Goal: Task Accomplishment & Management: Complete application form

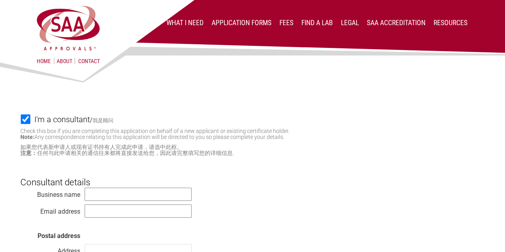
scroll to position [120, 0]
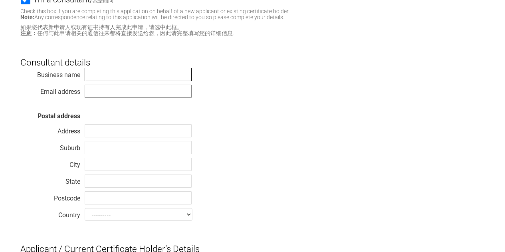
click at [145, 70] on input "text" at bounding box center [138, 74] width 107 height 13
paste input "WENZHOU SUNNY ELECTRICAL CO.. LTD"
type input "WENZHOU SUNNY ELECTRICAL CO.. LTD"
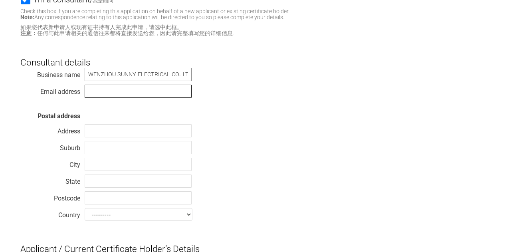
click at [111, 93] on input "text" at bounding box center [138, 91] width 107 height 13
paste input "[EMAIL_ADDRESS][DOMAIN_NAME]"
type input "[EMAIL_ADDRESS][DOMAIN_NAME]"
click at [264, 107] on div "Business name WENZHOU SUNNY ELECTRICAL CO.. LTD Email address sunnyf0720@163.co…" at bounding box center [252, 145] width 464 height 156
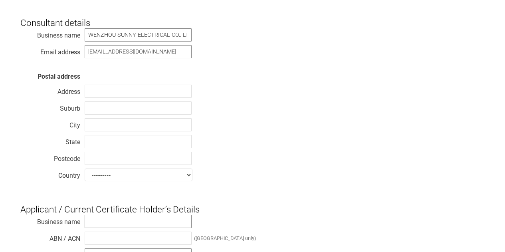
scroll to position [160, 0]
click at [115, 173] on select "--------- Afghanistan Albania Algeria American Samoa Andorra Angola Anguilla An…" at bounding box center [139, 174] width 108 height 13
click at [85, 168] on select "--------- Afghanistan Albania Algeria American Samoa Andorra Angola Anguilla An…" at bounding box center [139, 174] width 108 height 13
drag, startPoint x: 134, startPoint y: 174, endPoint x: 89, endPoint y: 173, distance: 45.1
click at [89, 173] on select "--------- Afghanistan Albania Algeria American Samoa Andorra Angola Anguilla An…" at bounding box center [139, 174] width 108 height 13
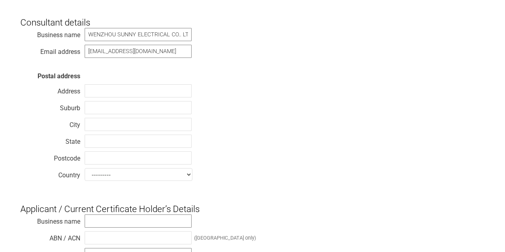
click at [186, 176] on select "--------- Afghanistan Albania Algeria American Samoa Andorra Angola Anguilla An…" at bounding box center [139, 174] width 108 height 13
click at [148, 172] on select "--------- Afghanistan Albania Algeria American Samoa Andorra Angola Anguilla An…" at bounding box center [139, 174] width 108 height 13
select select "Christmas Island"
click at [307, 152] on div "Business name WENZHOU SUNNY ELECTRICAL CO.. LTD Email address sunnyf0720@163.co…" at bounding box center [252, 106] width 464 height 156
click at [170, 181] on div "Business name WENZHOU SUNNY ELECTRICAL CO.. LTD Email address sunnyf0720@163.co…" at bounding box center [252, 106] width 464 height 156
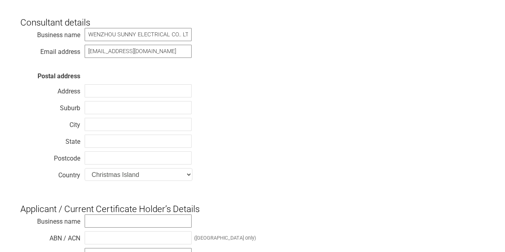
click at [173, 174] on select "--------- Afghanistan Albania Algeria American Samoa Andorra Angola Anguilla An…" at bounding box center [139, 174] width 108 height 13
select select
click at [85, 168] on select "--------- Afghanistan Albania Algeria American Samoa Andorra Angola Anguilla An…" at bounding box center [139, 174] width 108 height 13
click at [114, 158] on input "text" at bounding box center [138, 157] width 107 height 13
click at [240, 157] on div "Business name WENZHOU SUNNY ELECTRICAL CO.. LTD Email address sunnyf0720@163.co…" at bounding box center [252, 106] width 464 height 156
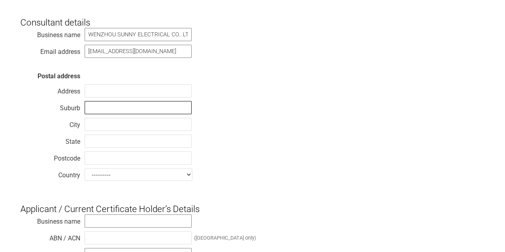
click at [109, 102] on input "text" at bounding box center [138, 107] width 107 height 13
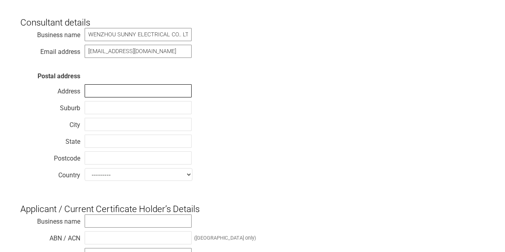
drag, startPoint x: 114, startPoint y: 95, endPoint x: 146, endPoint y: 107, distance: 34.0
click at [114, 95] on input "text" at bounding box center [138, 90] width 107 height 13
paste input "[STREET_ADDRESS]"
type input "[STREET_ADDRESS]"
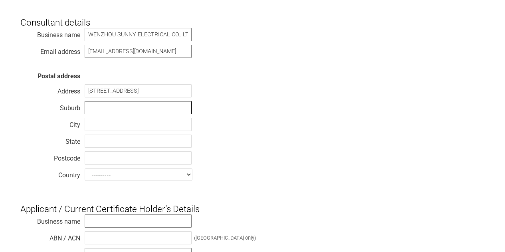
click at [114, 114] on input "text" at bounding box center [138, 107] width 107 height 13
paste input "BINHAI ECO&TECH. DEVELOPMENTAREA"
type input "BINHAI ECO&TECH. DEVELOPMENTAREA"
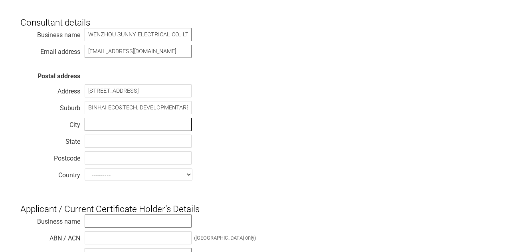
drag, startPoint x: 146, startPoint y: 123, endPoint x: 152, endPoint y: 127, distance: 7.9
click at [146, 123] on input "text" at bounding box center [138, 124] width 107 height 13
paste input "[GEOGRAPHIC_DATA]"
type input "[GEOGRAPHIC_DATA]"
click at [112, 144] on input "text" at bounding box center [138, 140] width 107 height 13
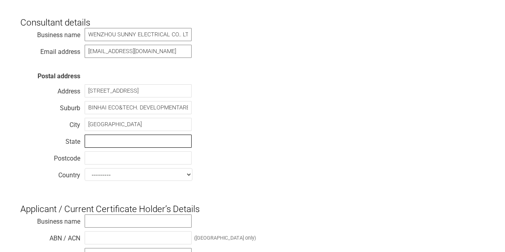
paste input "[GEOGRAPHIC_DATA]"
type input "[GEOGRAPHIC_DATA]"
click at [103, 159] on input "text" at bounding box center [138, 157] width 107 height 13
type input "r"
click at [116, 173] on select "--------- Afghanistan Albania Algeria American Samoa Andorra Angola Anguilla An…" at bounding box center [139, 174] width 108 height 13
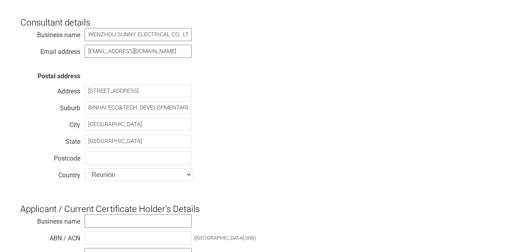
click at [117, 177] on select "--------- Afghanistan Albania Algeria American Samoa Andorra Angola Anguilla An…" at bounding box center [139, 174] width 108 height 13
select select "[US_STATE]"
click at [126, 172] on select "--------- Afghanistan Albania Algeria American Samoa Andorra Angola Anguilla An…" at bounding box center [139, 174] width 108 height 13
click at [85, 168] on select "--------- Afghanistan Albania Algeria American Samoa Andorra Angola Anguilla An…" at bounding box center [139, 174] width 108 height 13
select select "P.R. [GEOGRAPHIC_DATA]"
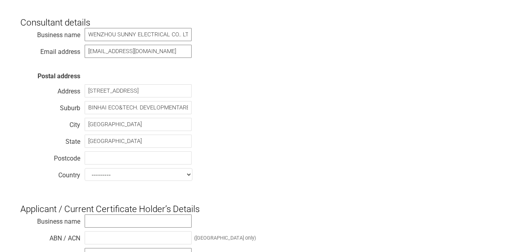
click at [245, 175] on div "Business name WENZHOU SUNNY ELECTRICAL CO.. LTD Email address sunnyf0720@163.co…" at bounding box center [252, 106] width 464 height 156
click at [250, 176] on div "Business name WENZHOU SUNNY ELECTRICAL CO.. LTD Email address sunnyf0720@163.co…" at bounding box center [252, 106] width 464 height 156
click at [143, 157] on input "text" at bounding box center [138, 157] width 107 height 13
paste input "325011"
type input "325011"
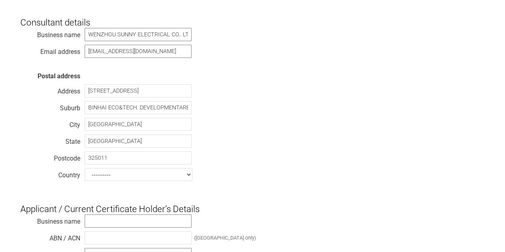
click at [239, 140] on div "Business name WENZHOU SUNNY ELECTRICAL CO.. LTD Email address sunnyf0720@163.co…" at bounding box center [252, 106] width 464 height 156
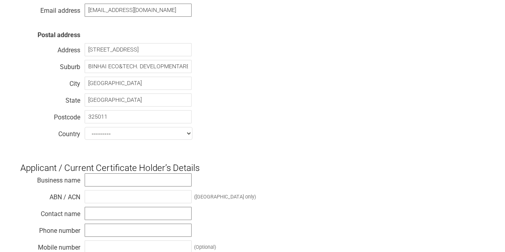
scroll to position [279, 0]
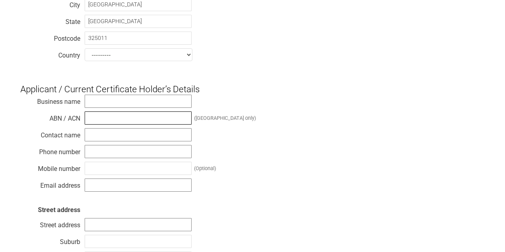
click at [127, 124] on input "text" at bounding box center [138, 117] width 107 height 13
click at [158, 104] on input "text" at bounding box center [138, 101] width 107 height 13
paste input "MAJOR TECH (PTY) LIMITED"
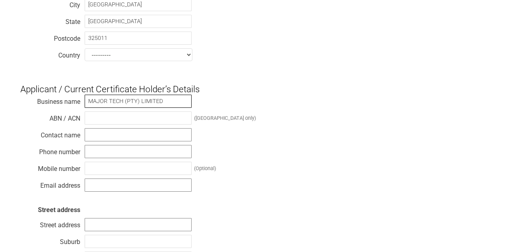
type input "MAJOR TECH (PTY) LIMITED"
drag, startPoint x: 129, startPoint y: 121, endPoint x: 156, endPoint y: 123, distance: 27.2
click at [129, 121] on input "text" at bounding box center [138, 117] width 107 height 13
paste input "65647597153"
type input "65647597153"
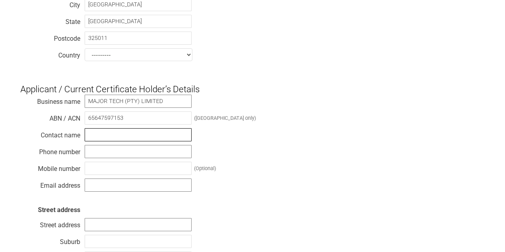
drag, startPoint x: 103, startPoint y: 141, endPoint x: 111, endPoint y: 136, distance: 10.2
click at [103, 141] on input "text" at bounding box center [138, 134] width 107 height 13
paste input "[PERSON_NAME]"
type input "[PERSON_NAME]"
click at [109, 150] on input "text" at bounding box center [138, 151] width 107 height 13
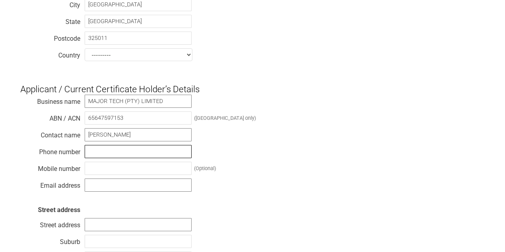
paste input "[PHONE_NUMBER]"
type input "[PHONE_NUMBER]"
click at [158, 164] on input "text" at bounding box center [138, 168] width 107 height 13
paste input "[PHONE_NUMBER]"
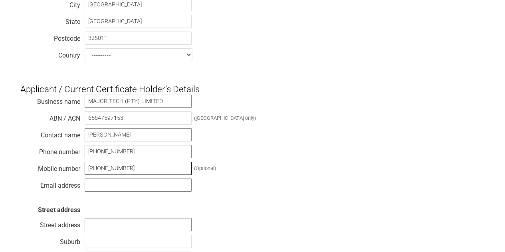
type input "[PHONE_NUMBER]"
drag, startPoint x: 246, startPoint y: 169, endPoint x: 264, endPoint y: 194, distance: 30.6
click at [246, 169] on div "Business name MAJOR TECH (PTY) LIMITED ABN / ACN 65647597153 (Australia only) C…" at bounding box center [252, 205] width 464 height 223
drag, startPoint x: 143, startPoint y: 169, endPoint x: 105, endPoint y: 170, distance: 37.9
click at [73, 170] on div "Business name MAJOR TECH (PTY) LIMITED ABN / ACN 65647597153 (Australia only) C…" at bounding box center [252, 205] width 464 height 223
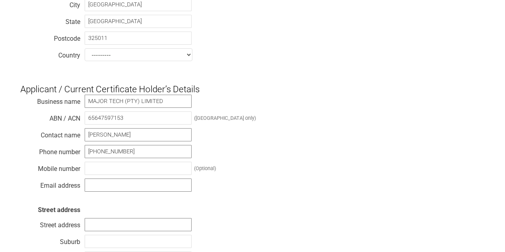
click at [259, 172] on div "Business name MAJOR TECH (PTY) LIMITED ABN / ACN 65647597153 (Australia only) C…" at bounding box center [252, 205] width 464 height 223
click at [108, 184] on input "text" at bounding box center [138, 184] width 107 height 13
paste input "hodam@major-tech.com"
click at [263, 147] on div "Business name MAJOR TECH (PTY) LIMITED ABN / ACN 65647597153 (Australia only) C…" at bounding box center [252, 205] width 464 height 223
drag, startPoint x: 88, startPoint y: 188, endPoint x: 93, endPoint y: 185, distance: 5.2
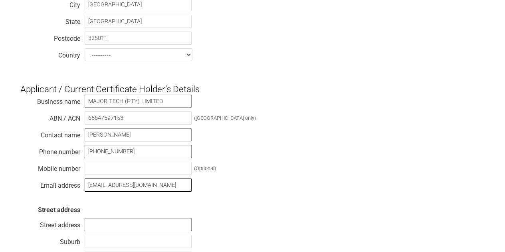
click at [88, 188] on input "hodam@major-tech.com" at bounding box center [138, 184] width 107 height 13
type input "[EMAIL_ADDRESS][DOMAIN_NAME]"
click at [257, 158] on div "Business name MAJOR TECH (PTY) LIMITED ABN / ACN 65647597153 (Australia only) C…" at bounding box center [252, 205] width 464 height 223
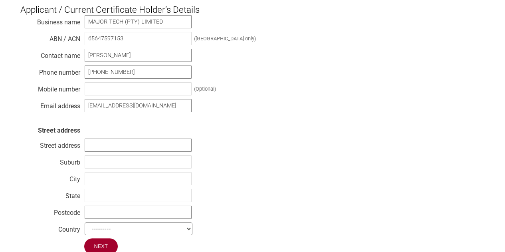
scroll to position [359, 0]
drag, startPoint x: 113, startPoint y: 141, endPoint x: 128, endPoint y: 139, distance: 15.2
click at [113, 141] on input "text" at bounding box center [138, 144] width 107 height 13
paste input "[STREET_ADDRESS]"
type input "[STREET_ADDRESS]"
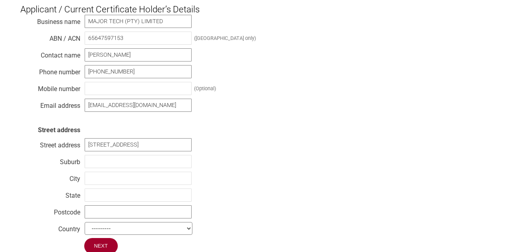
click at [251, 136] on div "Business name MAJOR TECH (PTY) LIMITED ABN / ACN 65647597153 (Australia only) C…" at bounding box center [252, 125] width 464 height 223
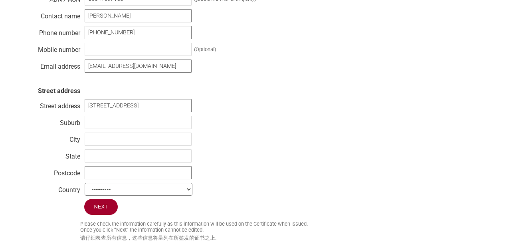
scroll to position [399, 0]
drag, startPoint x: 129, startPoint y: 98, endPoint x: 125, endPoint y: 103, distance: 6.9
click at [91, 100] on div "Business name MAJOR TECH (PTY) LIMITED ABN / ACN 65647597153 (Australia only) C…" at bounding box center [252, 85] width 464 height 223
drag, startPoint x: 146, startPoint y: 101, endPoint x: 82, endPoint y: 101, distance: 63.8
click at [82, 101] on div "Business name MAJOR TECH (PTY) LIMITED ABN / ACN 65647597153 (Australia only) C…" at bounding box center [252, 85] width 464 height 223
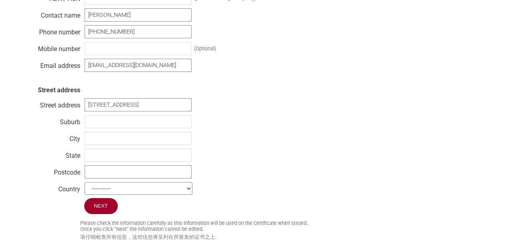
click at [266, 135] on div "Business name MAJOR TECH (PTY) LIMITED ABN / ACN 65647597153 (Australia only) C…" at bounding box center [252, 85] width 464 height 223
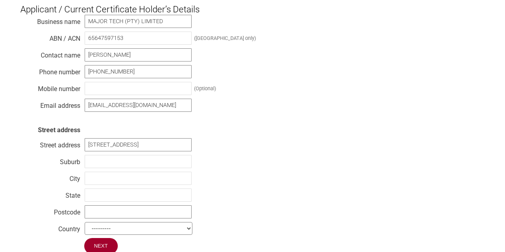
scroll to position [359, 0]
click at [111, 161] on input "text" at bounding box center [138, 161] width 107 height 13
paste input "Brendale"
type input "Brendale"
drag, startPoint x: 95, startPoint y: 180, endPoint x: 235, endPoint y: 198, distance: 141.5
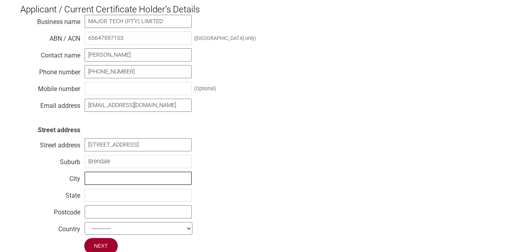
click at [95, 180] on input "text" at bounding box center [138, 178] width 107 height 13
paste input "Brendale"
type input "Brendale"
drag, startPoint x: 246, startPoint y: 193, endPoint x: 248, endPoint y: 206, distance: 13.3
click at [247, 193] on div "Business name MAJOR TECH (PTY) LIMITED ABN / ACN 65647597153 (Australia only) C…" at bounding box center [252, 125] width 464 height 223
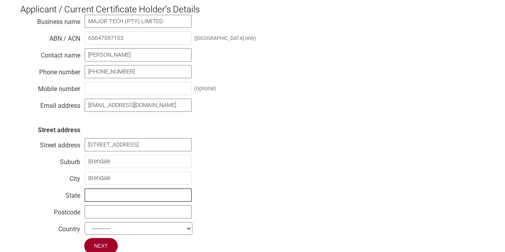
click at [114, 191] on input "text" at bounding box center [138, 194] width 107 height 13
paste input "[GEOGRAPHIC_DATA]"
type input "[GEOGRAPHIC_DATA]"
drag, startPoint x: 117, startPoint y: 209, endPoint x: 121, endPoint y: 208, distance: 4.5
click at [117, 209] on input "text" at bounding box center [138, 211] width 107 height 13
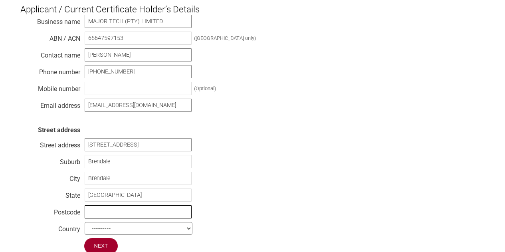
paste input "4500"
type input "4500"
click at [256, 202] on div "Business name MAJOR TECH (PTY) LIMITED ABN / ACN 65647597153 (Australia only) C…" at bounding box center [252, 125] width 464 height 223
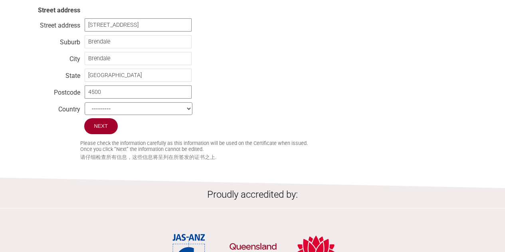
click at [117, 108] on select "--------- Afghanistan Albania Algeria American Samoa Andorra Angola Anguilla An…" at bounding box center [139, 108] width 108 height 13
select select "[GEOGRAPHIC_DATA]"
click at [85, 103] on select "--------- Afghanistan Albania Algeria American Samoa Andorra Angola Anguilla An…" at bounding box center [139, 108] width 108 height 13
drag, startPoint x: 122, startPoint y: 107, endPoint x: 95, endPoint y: 111, distance: 27.7
click at [95, 111] on select "--------- Afghanistan Albania Algeria American Samoa Andorra Angola Anguilla An…" at bounding box center [139, 108] width 108 height 13
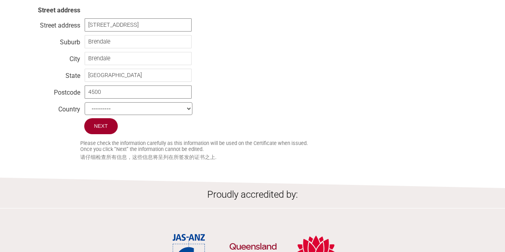
click at [85, 103] on select "--------- Afghanistan Albania Algeria American Samoa Andorra Angola Anguilla An…" at bounding box center [139, 108] width 108 height 13
click at [98, 133] on input "Next" at bounding box center [101, 126] width 34 height 17
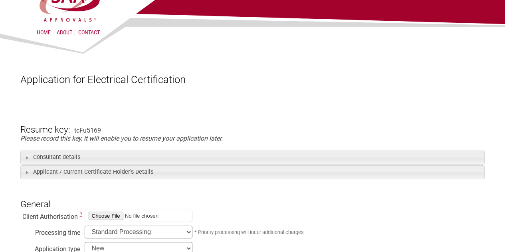
scroll to position [120, 0]
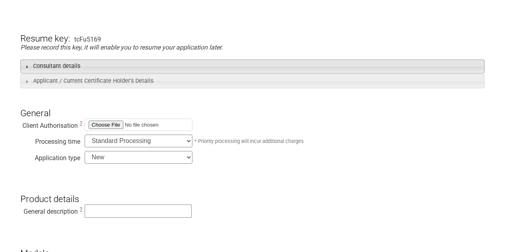
click at [24, 65] on span at bounding box center [27, 66] width 6 height 6
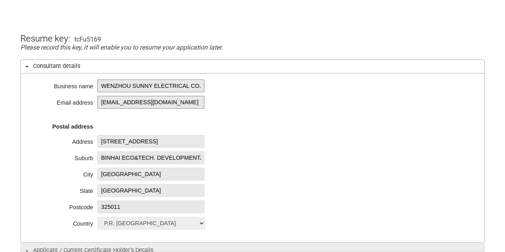
scroll to position [0, 0]
click at [26, 65] on span at bounding box center [27, 66] width 6 height 6
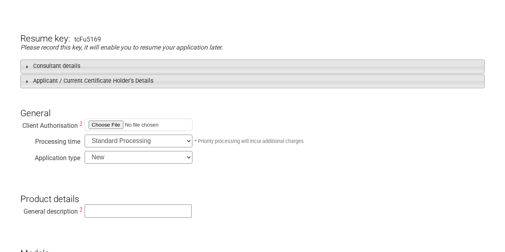
click at [25, 82] on span at bounding box center [27, 81] width 6 height 6
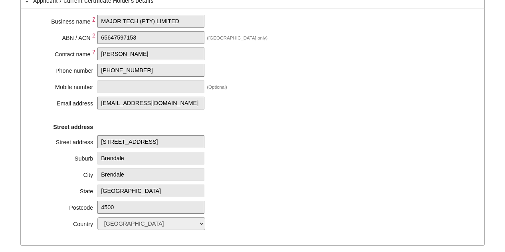
scroll to position [239, 0]
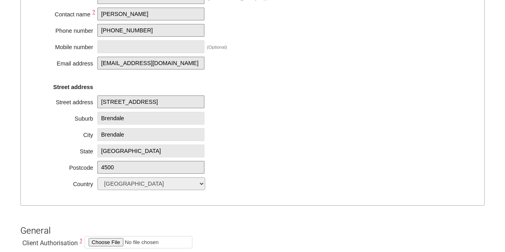
click at [243, 249] on div "Client Authorisation ?" at bounding box center [252, 243] width 464 height 16
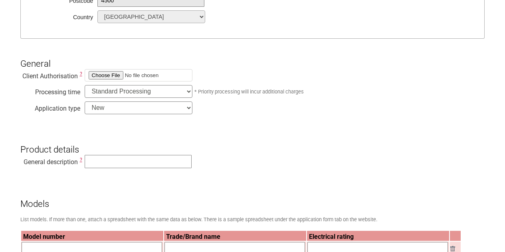
scroll to position [399, 0]
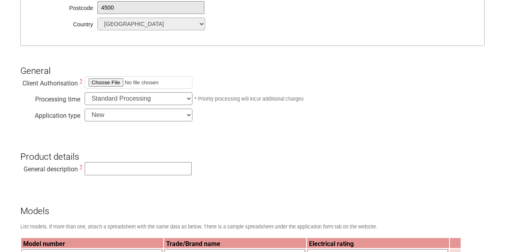
click at [161, 102] on select "Standard Processing Priority Processing (24 hours)" at bounding box center [139, 98] width 108 height 13
click at [85, 95] on select "Standard Processing Priority Processing (24 hours)" at bounding box center [139, 98] width 108 height 13
click at [96, 82] on input "file" at bounding box center [139, 82] width 108 height 12
type input "C:\fakepath\Declaration for SAA Approval.pdf"
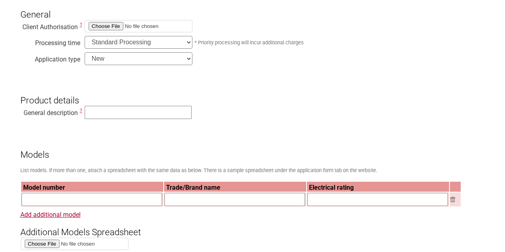
scroll to position [479, 0]
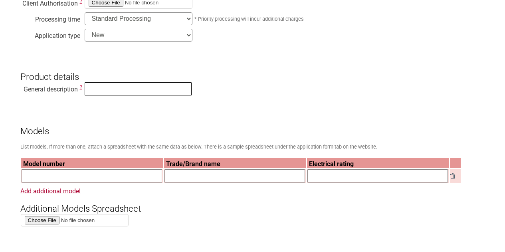
click at [121, 93] on input "text" at bounding box center [138, 88] width 107 height 13
type input "Electrical Switch"
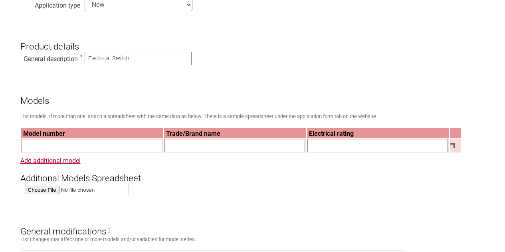
scroll to position [559, 0]
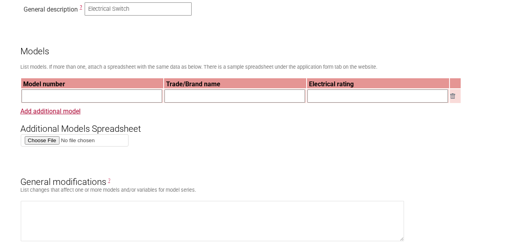
click at [38, 145] on input "file" at bounding box center [75, 140] width 108 height 12
type input "C:\fakepath\45A Models Spreadsheet.xlsx"
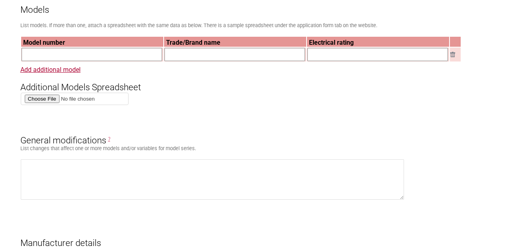
scroll to position [678, 0]
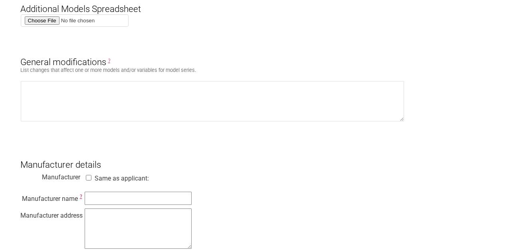
click at [499, 38] on div "Application for Electrical Certification Resume key: tcFu5169 Please record thi…" at bounding box center [252, 131] width 505 height 1486
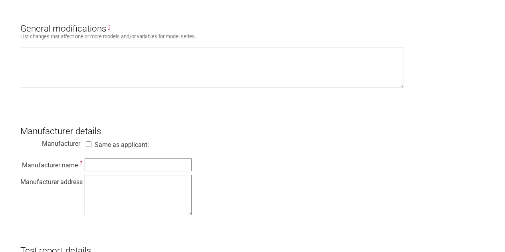
scroll to position [798, 0]
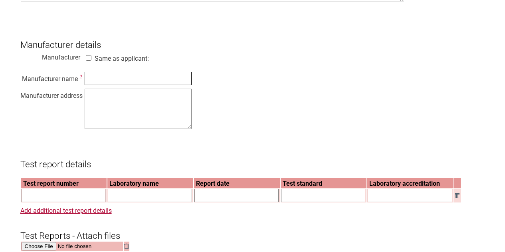
drag, startPoint x: 109, startPoint y: 86, endPoint x: 264, endPoint y: 146, distance: 166.0
click at [109, 85] on input "text" at bounding box center [138, 78] width 107 height 13
type input "WENZHOU SUNNY ELECTRICAL CO.. LTD"
click at [131, 113] on textarea at bounding box center [138, 109] width 107 height 40
paste textarea "[STREET_ADDRESS], BINHAI ECO&TECH. [GEOGRAPHIC_DATA], [GEOGRAPHIC_DATA], [GEOGR…"
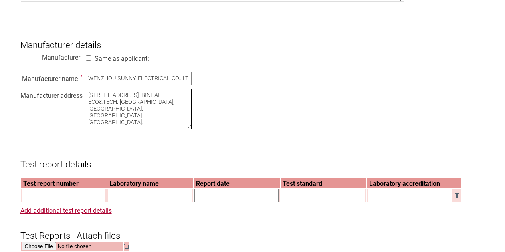
type textarea "[STREET_ADDRESS], BINHAI ECO&TECH. [GEOGRAPHIC_DATA], [GEOGRAPHIC_DATA], [GEOGR…"
click at [221, 108] on div "Manufacturer name ? WENZHOU SUNNY ELECTRICAL CO.. LTD Manufacturer address [STR…" at bounding box center [252, 101] width 464 height 61
click at [271, 85] on div "Manufacturer name ? WENZHOU SUNNY ELECTRICAL CO.. LTD Manufacturer address [STR…" at bounding box center [252, 101] width 464 height 61
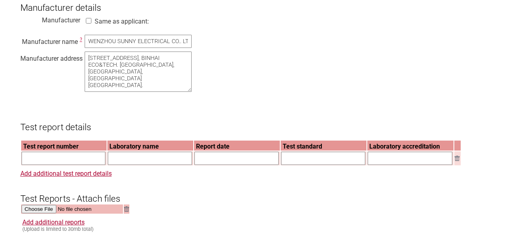
scroll to position [878, 0]
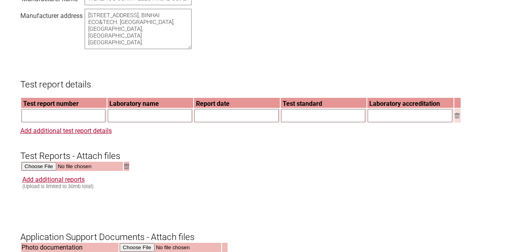
click at [55, 122] on input "text" at bounding box center [64, 115] width 84 height 13
paste input "PNT-250601700101-T"
type input "PNT-250601700101-T"
click at [160, 122] on input "text" at bounding box center [150, 115] width 84 height 13
type input "Pioneer Testing Technology ([GEOGRAPHIC_DATA]) Co., Ltd"
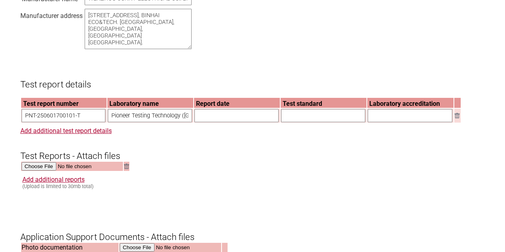
click at [231, 122] on input "text" at bounding box center [236, 115] width 84 height 13
click at [226, 118] on input "text" at bounding box center [236, 115] width 84 height 13
click at [223, 121] on input "text" at bounding box center [236, 115] width 84 height 13
paste input "[DATE]"
type input "[DATE]"
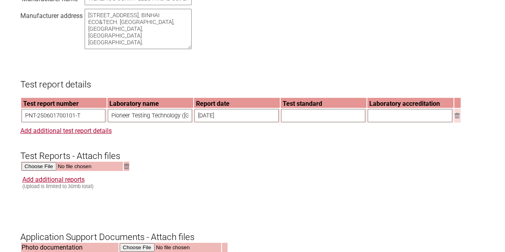
drag, startPoint x: 300, startPoint y: 119, endPoint x: 313, endPoint y: 122, distance: 12.6
click at [300, 120] on input "text" at bounding box center [323, 115] width 84 height 13
paste input "AS/NZS 3133:2020"
type input "AS/NZS 3133:2020"
click at [256, 161] on h3 "Test Reports - Attach files" at bounding box center [252, 149] width 464 height 24
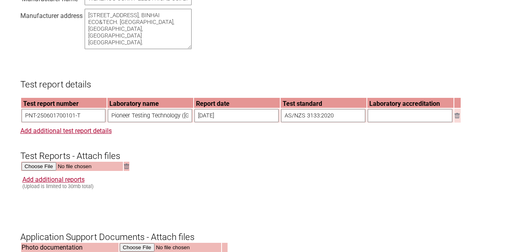
click at [395, 121] on input "text" at bounding box center [410, 115] width 85 height 13
type input "IAS TL 936"
click at [350, 161] on h3 "Test Reports - Attach files" at bounding box center [252, 149] width 464 height 24
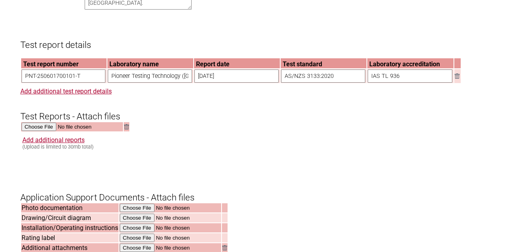
scroll to position [918, 0]
click at [32, 131] on input "file" at bounding box center [73, 126] width 102 height 9
type input "C:\fakepath\PNT-250601700101-T AS_NZS 3133_V0 45A(1)(3).pdf"
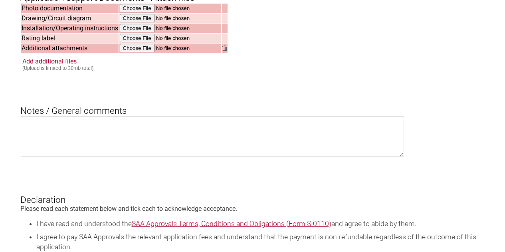
scroll to position [998, 0]
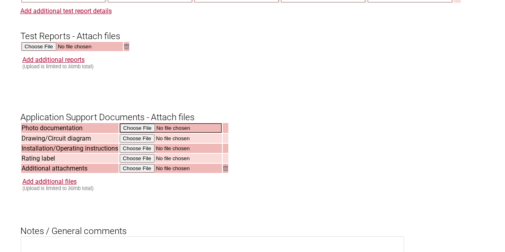
click at [136, 132] on input "file" at bounding box center [171, 127] width 102 height 9
type input "C:\fakepath\Product Description.pdf"
click at [138, 142] on input "file" at bounding box center [171, 137] width 102 height 9
type input "C:\fakepath\45A wiring diagram.pdf"
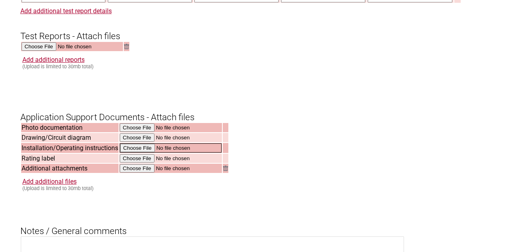
click at [135, 152] on input "file" at bounding box center [171, 147] width 102 height 9
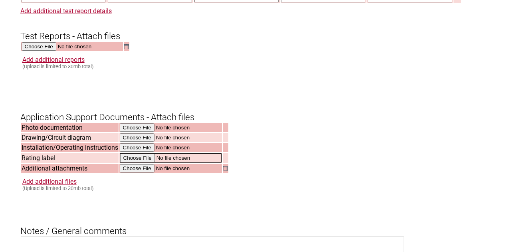
click at [128, 162] on input "file" at bounding box center [171, 157] width 102 height 9
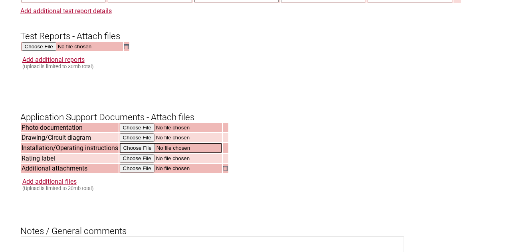
click at [136, 152] on input "file" at bounding box center [171, 147] width 102 height 9
type input "C:\fakepath\Installation Manual.pdf"
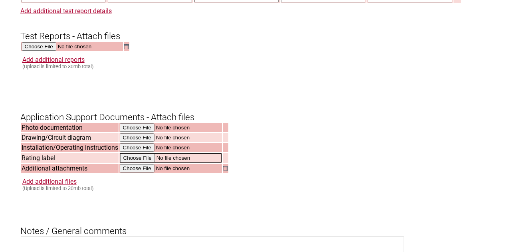
click at [132, 162] on input "file" at bounding box center [171, 157] width 102 height 9
type input "C:\fakepath\LABEL (2).pdf"
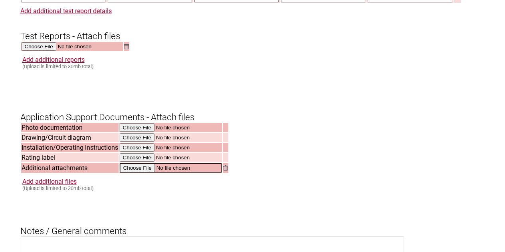
click at [130, 172] on input "file" at bounding box center [171, 167] width 102 height 9
type input "C:\fakepath\Exploding Drawing.pdf"
click at [59, 184] on link "Add additional files" at bounding box center [49, 181] width 54 height 8
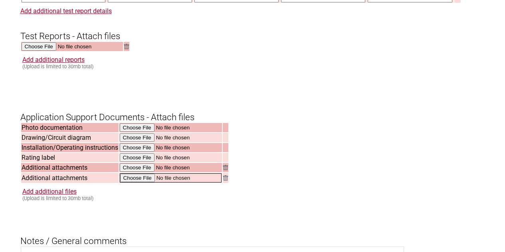
click at [140, 182] on input "file" at bounding box center [171, 177] width 102 height 9
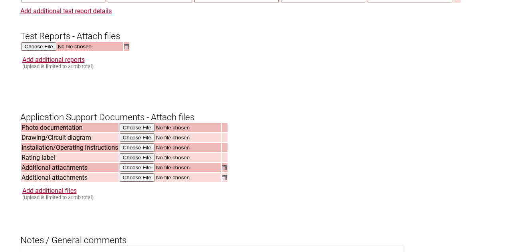
click at [225, 180] on img at bounding box center [224, 177] width 5 height 5
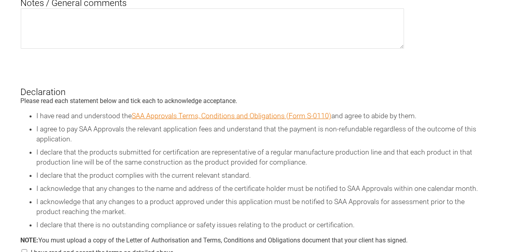
scroll to position [1357, 0]
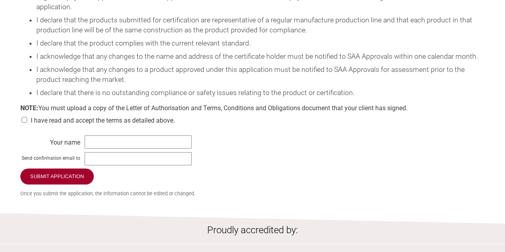
click at [20, 123] on input "checkbox" at bounding box center [24, 120] width 8 height 6
checkbox input "true"
drag, startPoint x: 124, startPoint y: 165, endPoint x: 133, endPoint y: 161, distance: 9.8
click at [124, 148] on input "text" at bounding box center [138, 141] width 107 height 13
type input "[PERSON_NAME]"
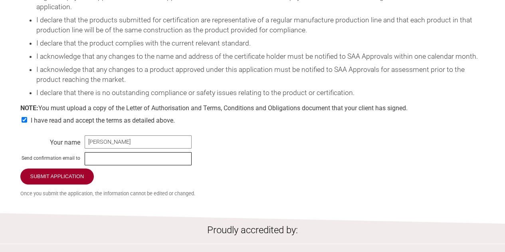
drag, startPoint x: 101, startPoint y: 180, endPoint x: 113, endPoint y: 180, distance: 11.6
click at [101, 165] on input "text" at bounding box center [138, 158] width 107 height 13
paste input "[EMAIL_ADDRESS][DOMAIN_NAME]"
type input "[EMAIL_ADDRESS][DOMAIN_NAME]"
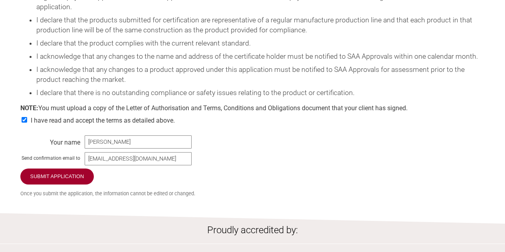
drag, startPoint x: 260, startPoint y: 158, endPoint x: 259, endPoint y: 153, distance: 5.2
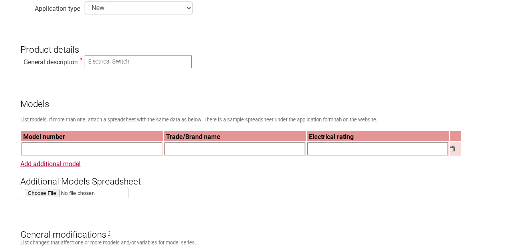
scroll to position [599, 0]
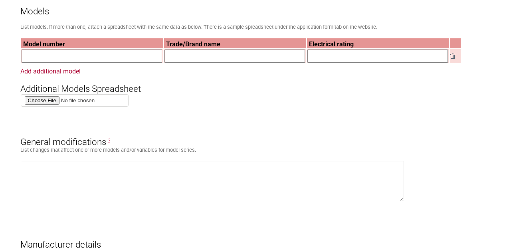
click at [242, 136] on h3 "General modifications ?" at bounding box center [252, 135] width 464 height 24
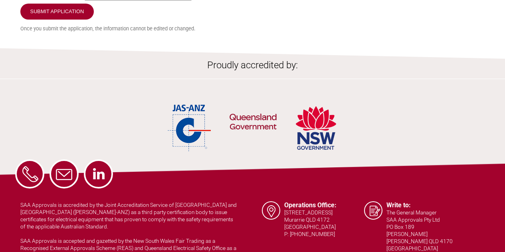
scroll to position [1419, 0]
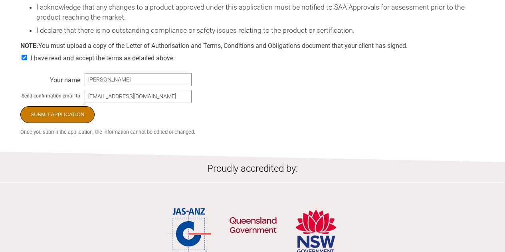
drag, startPoint x: 67, startPoint y: 138, endPoint x: 73, endPoint y: 137, distance: 6.2
click at [67, 123] on input "Submit Application" at bounding box center [57, 114] width 75 height 17
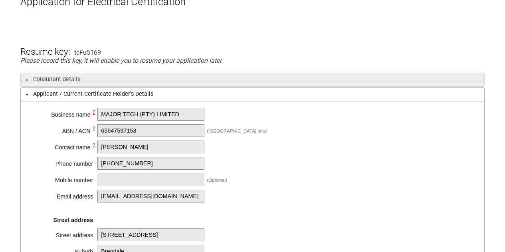
scroll to position [80, 0]
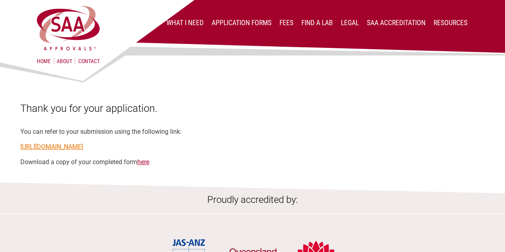
click at [83, 148] on link "https://applications.saaapprovals.com.au/application/?ro&key=tcFu5169" at bounding box center [51, 147] width 63 height 8
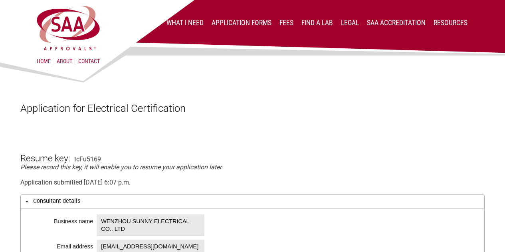
drag, startPoint x: 453, startPoint y: 85, endPoint x: 426, endPoint y: 88, distance: 27.4
click at [453, 85] on div at bounding box center [252, 84] width 464 height 36
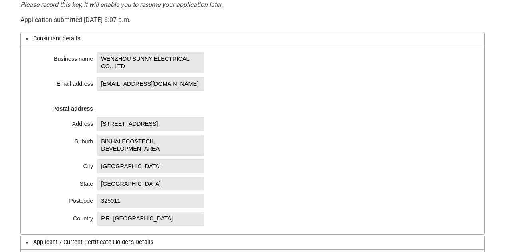
scroll to position [160, 0]
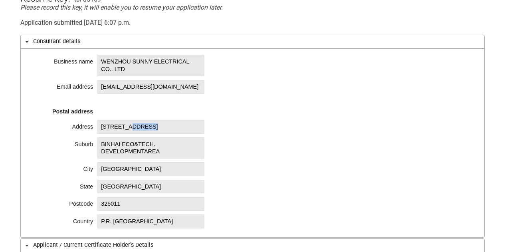
drag, startPoint x: 133, startPoint y: 128, endPoint x: 200, endPoint y: 130, distance: 66.3
click at [200, 130] on span "[STREET_ADDRESS]" at bounding box center [150, 127] width 107 height 14
drag, startPoint x: 109, startPoint y: 127, endPoint x: 116, endPoint y: 124, distance: 7.3
click at [109, 127] on span "[STREET_ADDRESS]" at bounding box center [150, 127] width 107 height 14
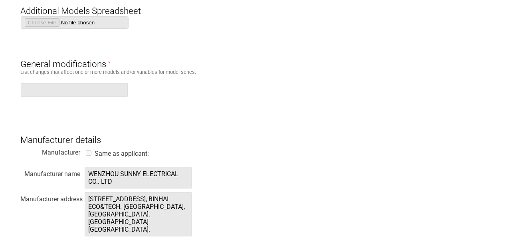
scroll to position [878, 0]
